Goal: Entertainment & Leisure: Consume media (video, audio)

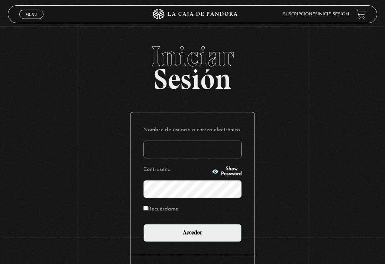
type input "[PERSON_NAME].[PERSON_NAME] abarca"
click at [193, 235] on input "Acceder" at bounding box center [192, 233] width 98 height 18
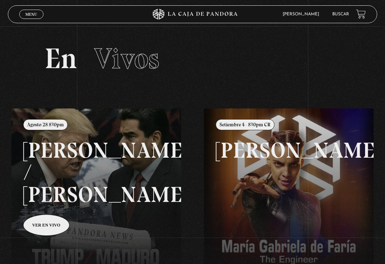
click at [29, 15] on span "Menu" at bounding box center [31, 14] width 12 height 4
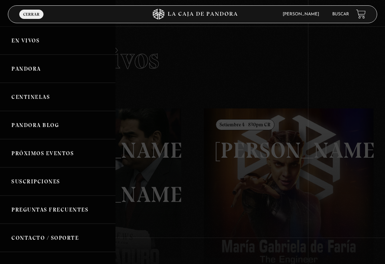
click at [49, 88] on link "Centinelas" at bounding box center [58, 97] width 116 height 28
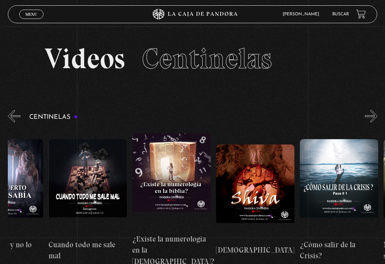
scroll to position [0, 4575]
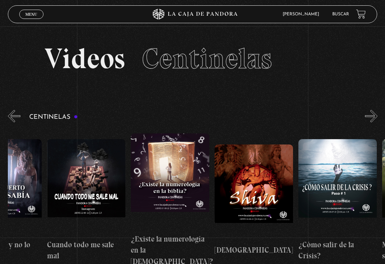
click at [88, 174] on figure at bounding box center [86, 187] width 78 height 96
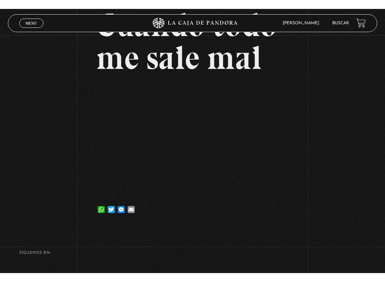
scroll to position [7, 0]
